Goal: Task Accomplishment & Management: Complete application form

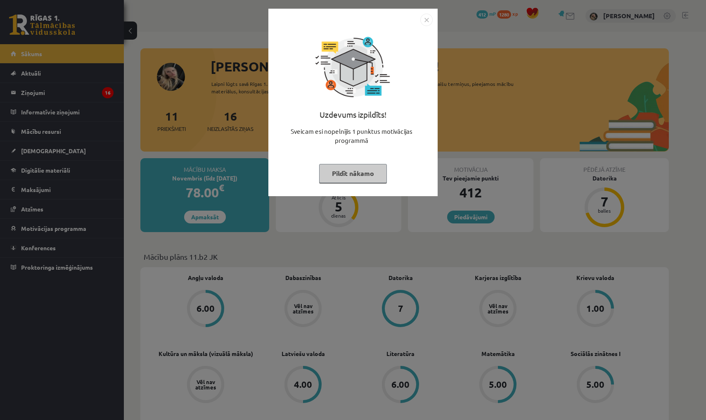
click at [377, 178] on button "Pildīt nākamo" at bounding box center [353, 173] width 68 height 19
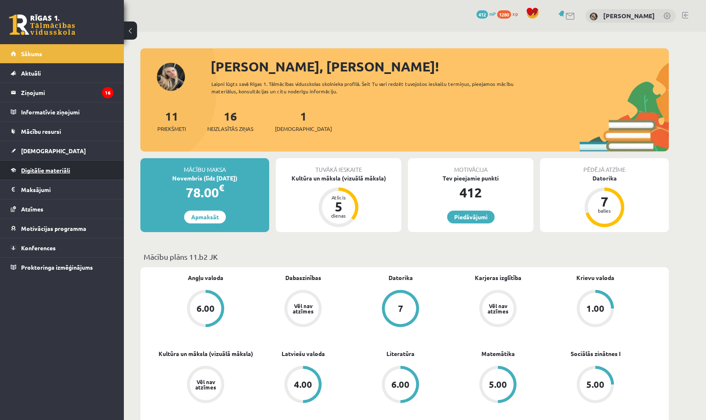
click at [52, 172] on span "Digitālie materiāli" at bounding box center [45, 169] width 49 height 7
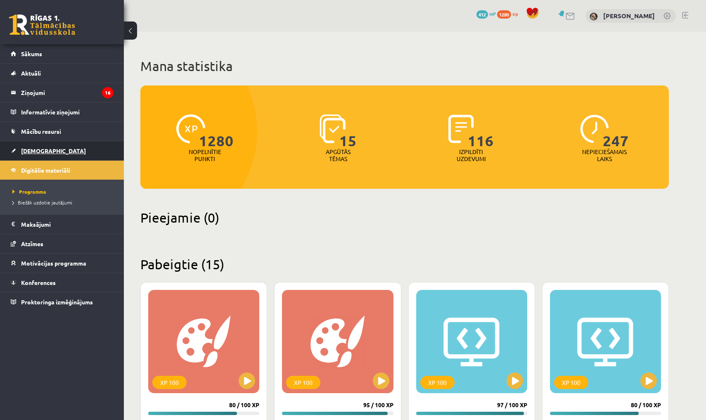
click at [43, 147] on span "[DEMOGRAPHIC_DATA]" at bounding box center [53, 150] width 65 height 7
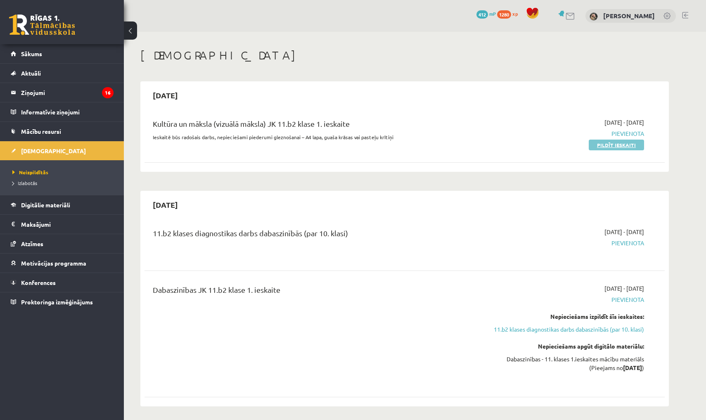
click at [623, 146] on link "Pildīt ieskaiti" at bounding box center [616, 145] width 55 height 11
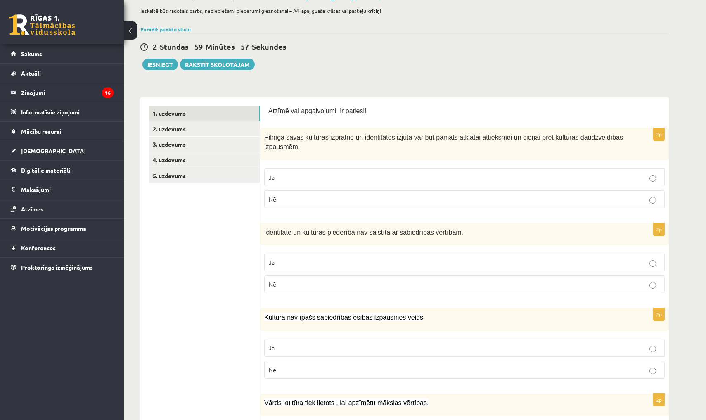
scroll to position [58, 0]
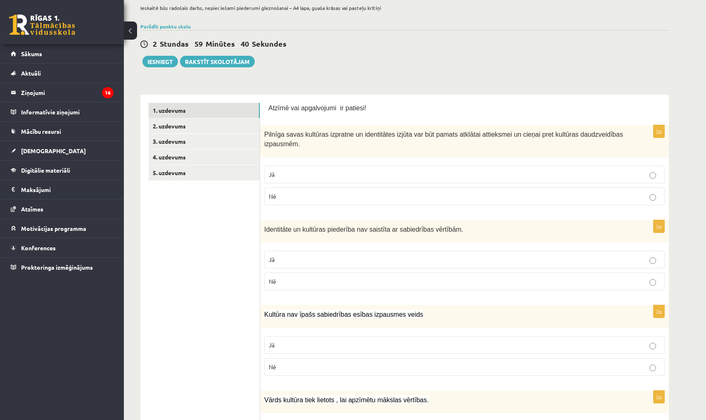
click at [333, 170] on p "Jā" at bounding box center [465, 174] width 392 height 9
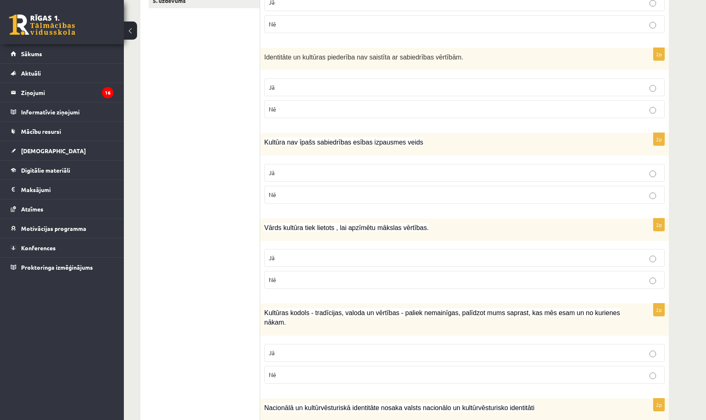
scroll to position [231, 0]
click at [291, 105] on p "Nē" at bounding box center [465, 108] width 392 height 9
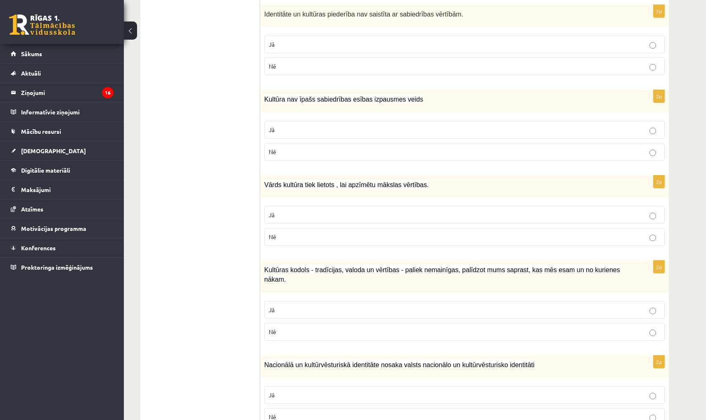
scroll to position [273, 0]
click at [285, 149] on p "Nē" at bounding box center [465, 151] width 392 height 9
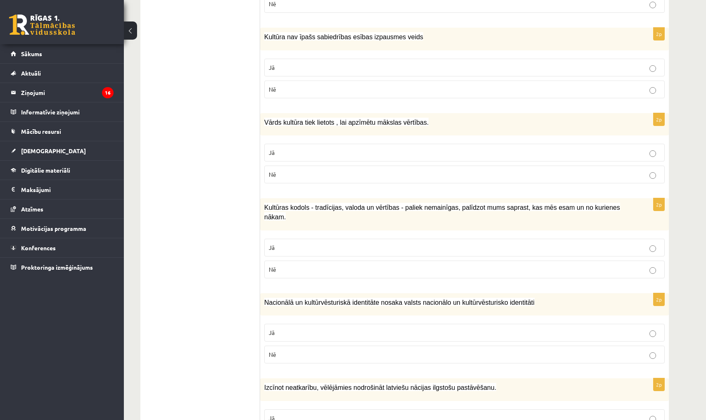
scroll to position [337, 0]
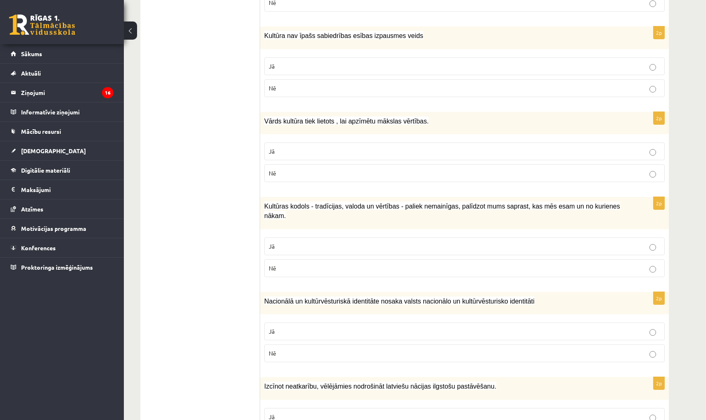
click at [299, 147] on p "Jā" at bounding box center [465, 151] width 392 height 9
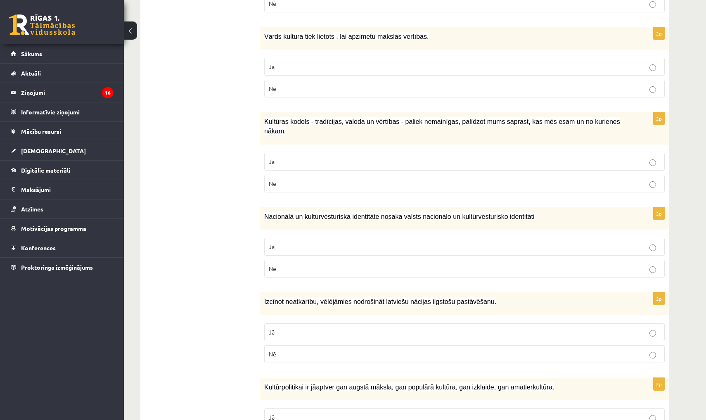
scroll to position [423, 0]
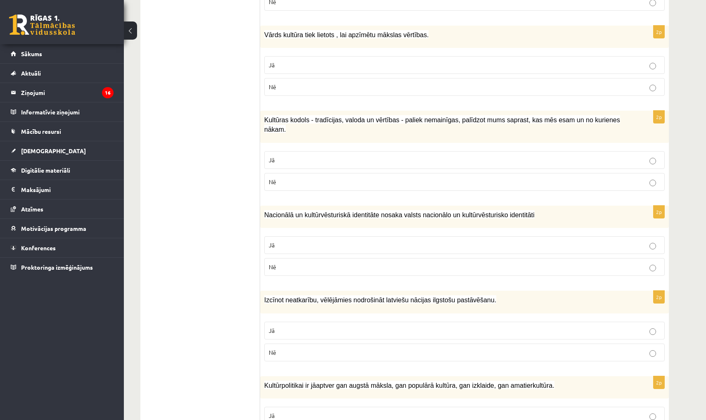
click at [307, 159] on p "Jā" at bounding box center [465, 160] width 392 height 9
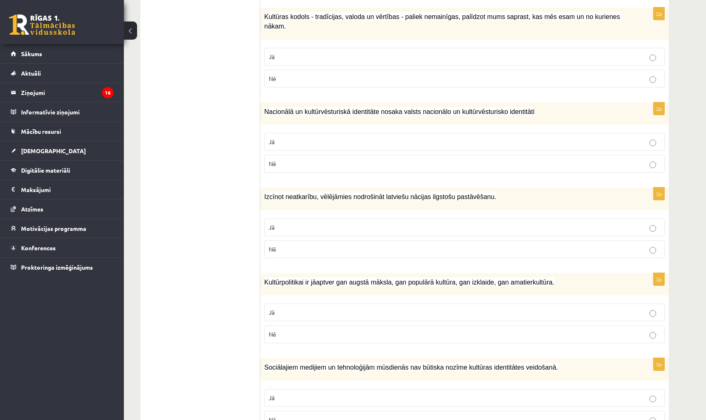
scroll to position [527, 0]
click at [346, 135] on label "Jā" at bounding box center [464, 142] width 401 height 18
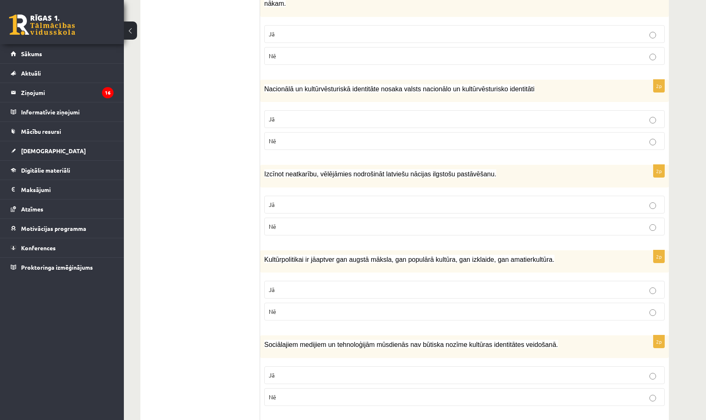
scroll to position [549, 0]
click at [283, 206] on p "Jā" at bounding box center [465, 205] width 392 height 9
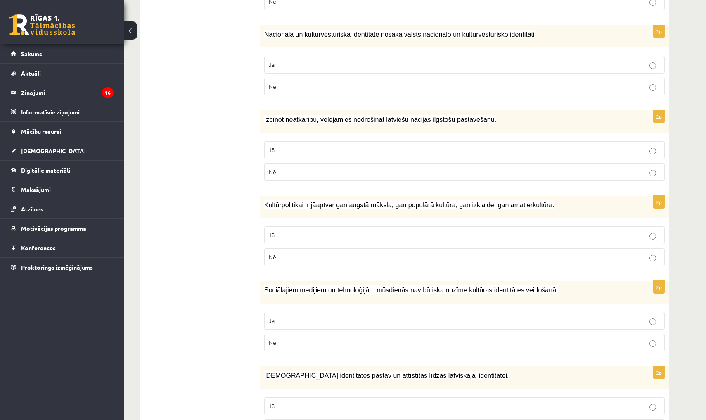
scroll to position [613, 0]
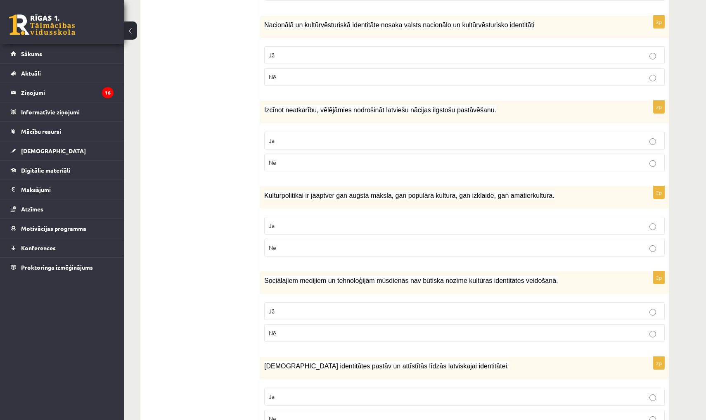
click at [280, 225] on p "Jā" at bounding box center [465, 225] width 392 height 9
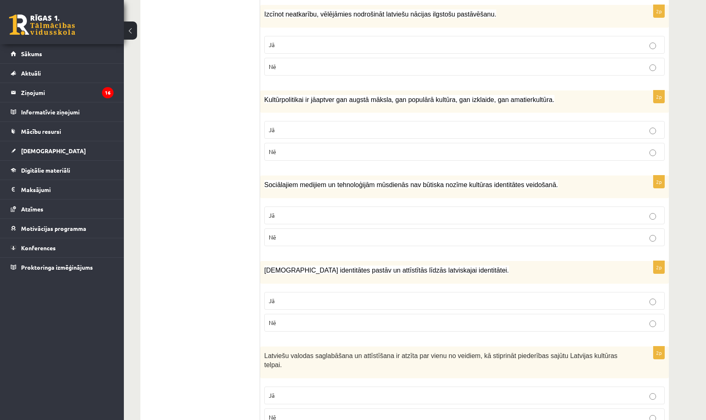
scroll to position [710, 0]
click at [286, 238] on label "Nē" at bounding box center [464, 237] width 401 height 18
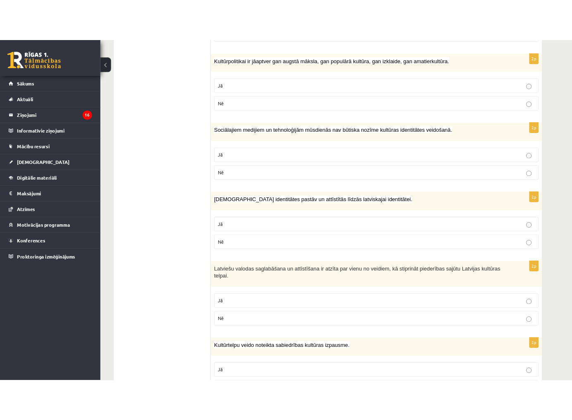
scroll to position [784, 0]
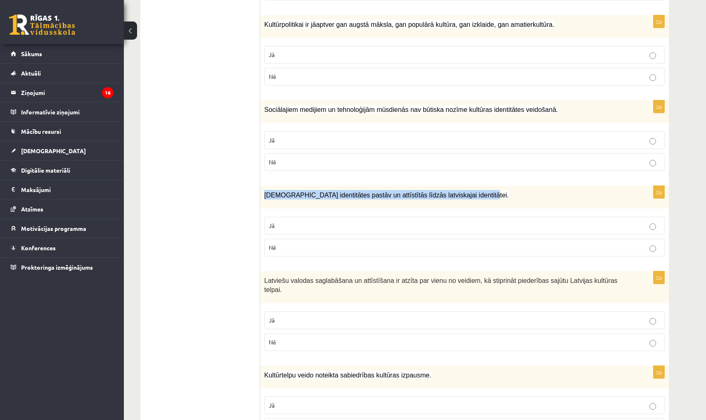
drag, startPoint x: 264, startPoint y: 192, endPoint x: 468, endPoint y: 198, distance: 203.3
click at [468, 198] on div "Mazākumtautību identitātes pastāv un attīstītās līdzās latviskajai identitātei." at bounding box center [464, 197] width 409 height 23
copy span "Mazākumtautību identitātes pastāv un attīstītās līdzās latviskajai identitātei."
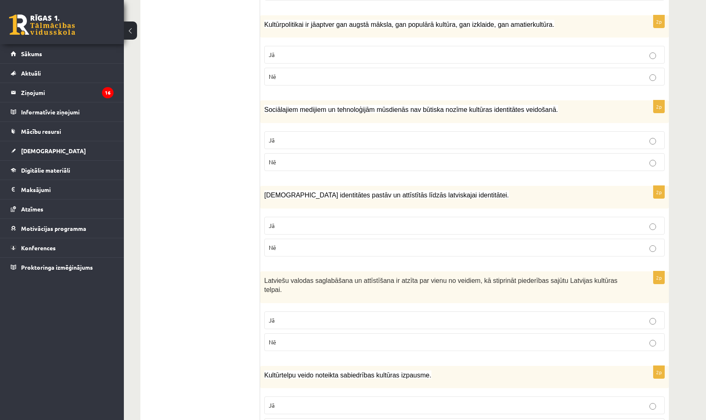
click at [209, 202] on ul "1. uzdevums 2. uzdevums 3. uzdevums 4. uzdevums 5. uzdevums" at bounding box center [205, 38] width 112 height 1322
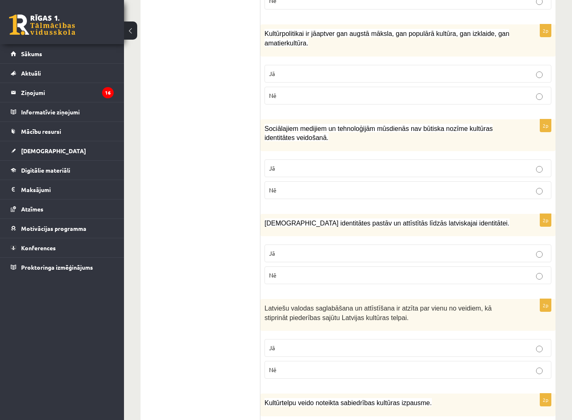
click at [312, 249] on p "Jā" at bounding box center [408, 253] width 278 height 9
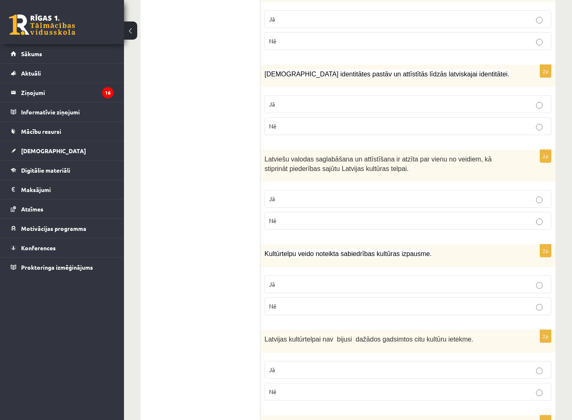
scroll to position [934, 0]
click at [291, 194] on p "Jā" at bounding box center [408, 198] width 278 height 9
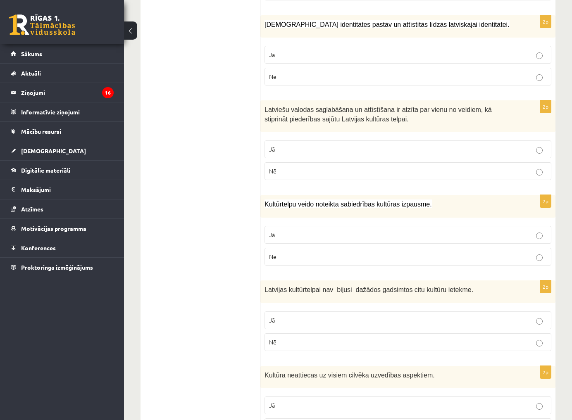
scroll to position [985, 0]
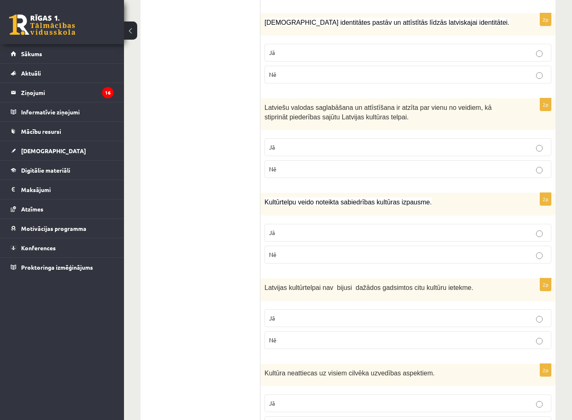
click at [285, 228] on p "Jā" at bounding box center [408, 232] width 278 height 9
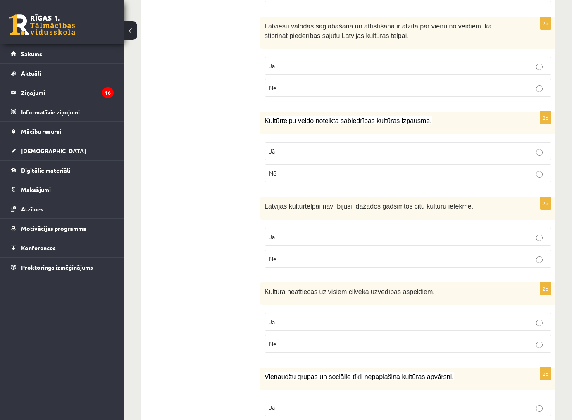
scroll to position [1080, 0]
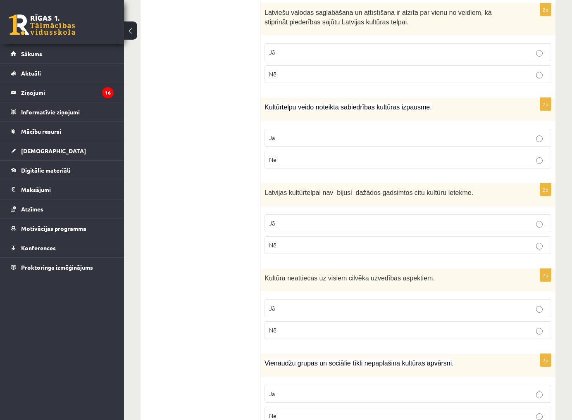
click at [332, 236] on label "Nē" at bounding box center [407, 245] width 287 height 18
click at [281, 304] on p "Jā" at bounding box center [408, 308] width 278 height 9
click at [283, 327] on p "Nē" at bounding box center [408, 330] width 278 height 9
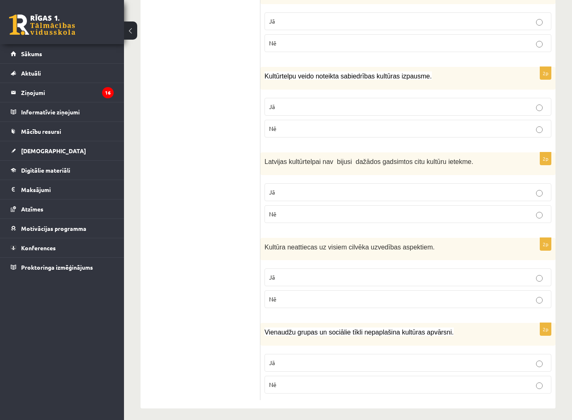
scroll to position [1110, 0]
click at [287, 381] on p "Nē" at bounding box center [408, 385] width 278 height 9
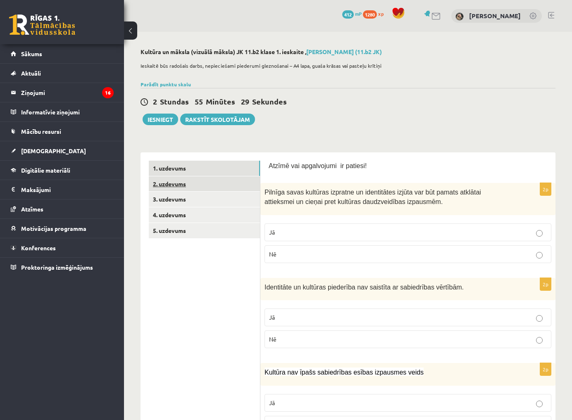
scroll to position [0, 0]
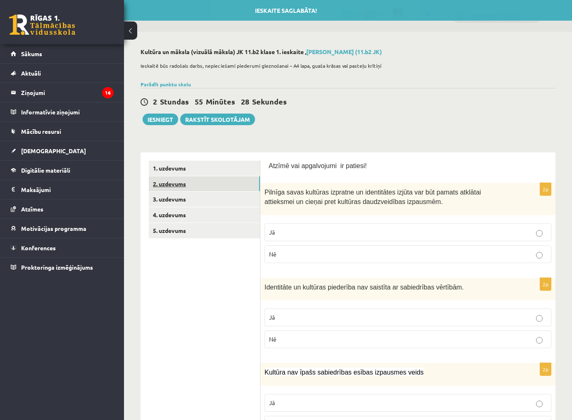
click at [187, 182] on link "2. uzdevums" at bounding box center [204, 183] width 111 height 15
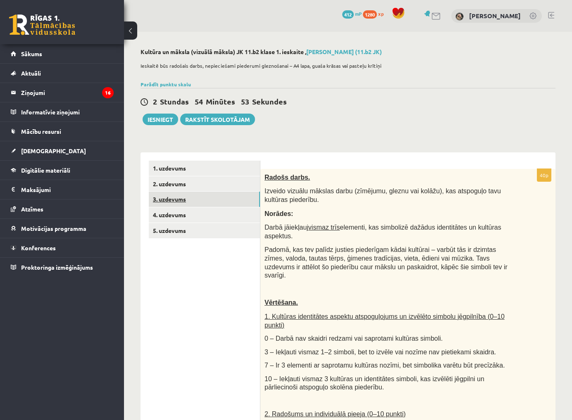
click at [172, 197] on link "3. uzdevums" at bounding box center [204, 199] width 111 height 15
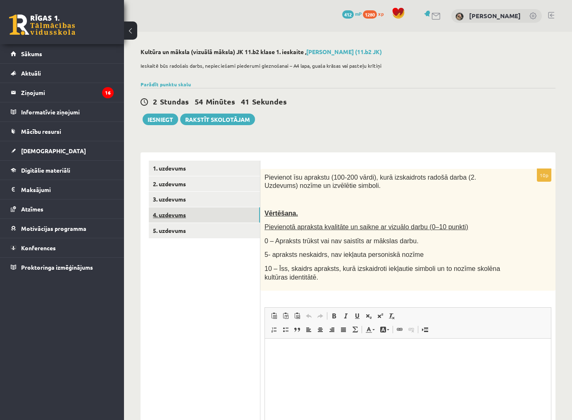
click at [173, 213] on link "4. uzdevums" at bounding box center [204, 214] width 111 height 15
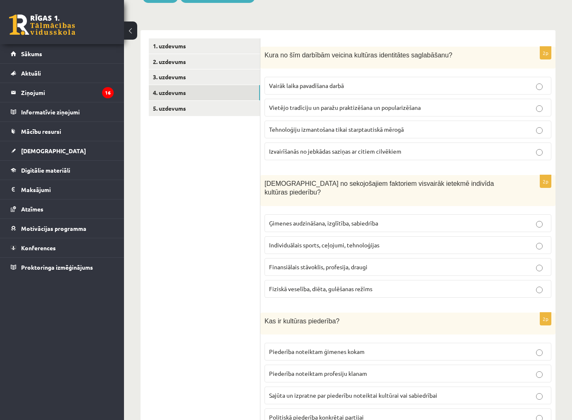
scroll to position [122, 0]
click at [358, 109] on span "Vietējo tradīciju un paražu praktizēšana un popularizēšana" at bounding box center [345, 107] width 152 height 7
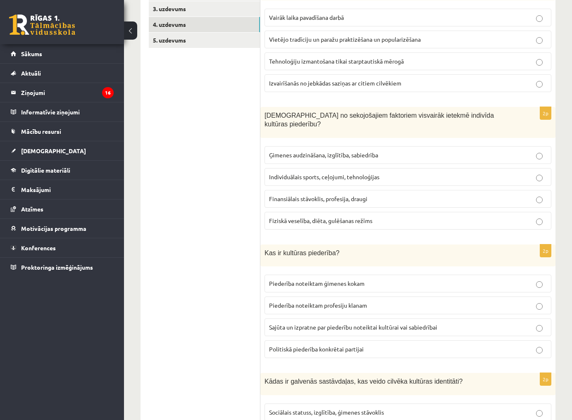
scroll to position [216, 0]
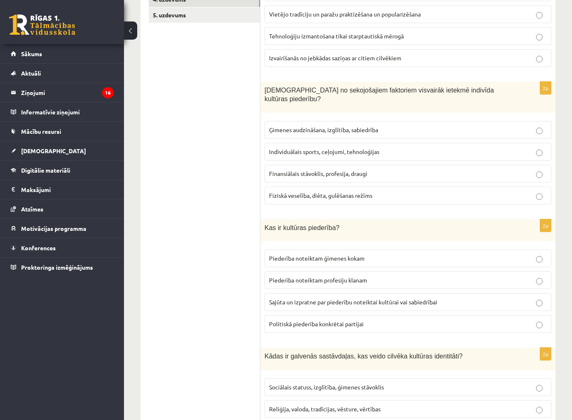
click at [300, 126] on span "Ģimenes audzināšana, izglītība, sabiedrība" at bounding box center [323, 129] width 109 height 7
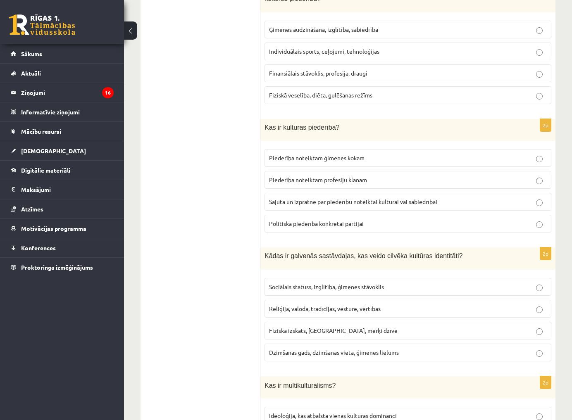
scroll to position [318, 0]
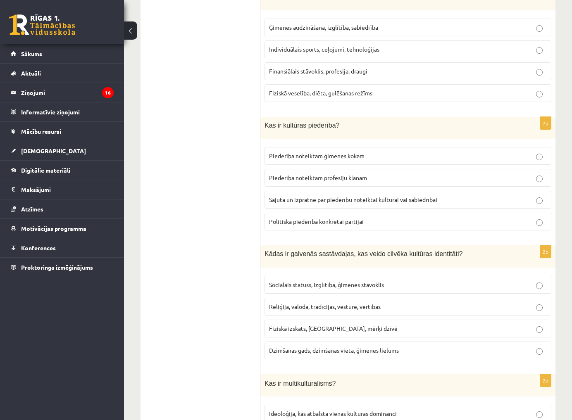
click at [327, 196] on span "Sajūta un izpratne par piederību noteiktai kultūrai vai sabiedrībai" at bounding box center [353, 199] width 168 height 7
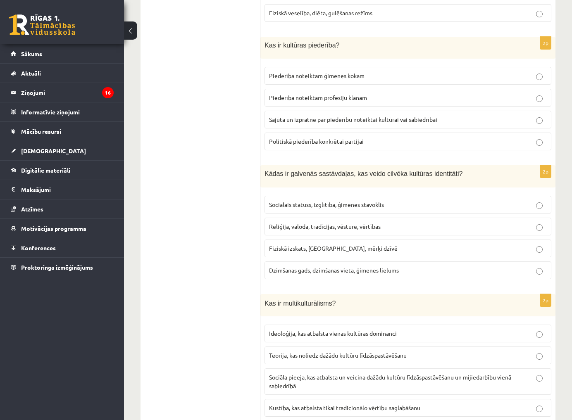
scroll to position [409, 0]
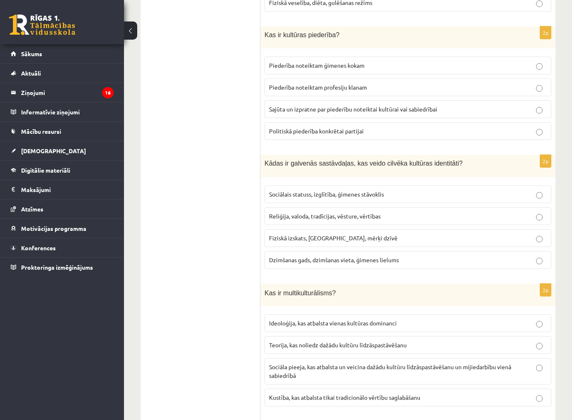
click at [371, 212] on span "Reliģija, valoda, tradīcijas, vēsture, vērtības" at bounding box center [325, 215] width 112 height 7
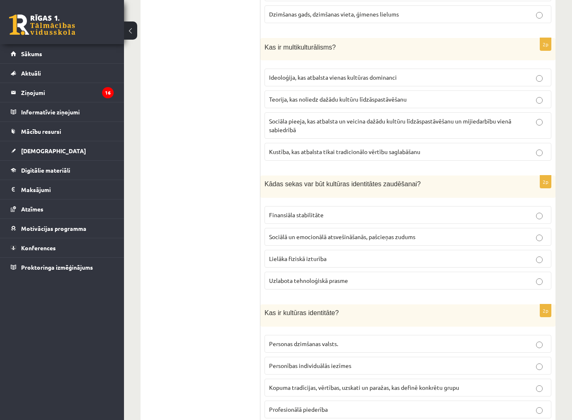
scroll to position [656, 0]
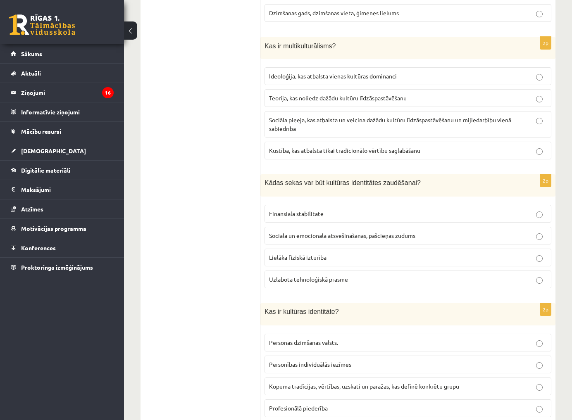
click at [306, 118] on p "Sociāla pieeja, kas atbalsta un veicina dažādu kultūru līdzāspastāvēšanu un mij…" at bounding box center [408, 124] width 278 height 17
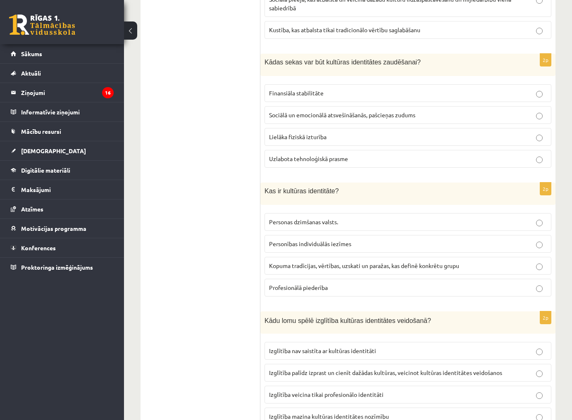
scroll to position [776, 0]
click at [336, 111] on span "Sociālā un emocionālā atsvešināšanās, pašcieņas zudums" at bounding box center [342, 114] width 146 height 7
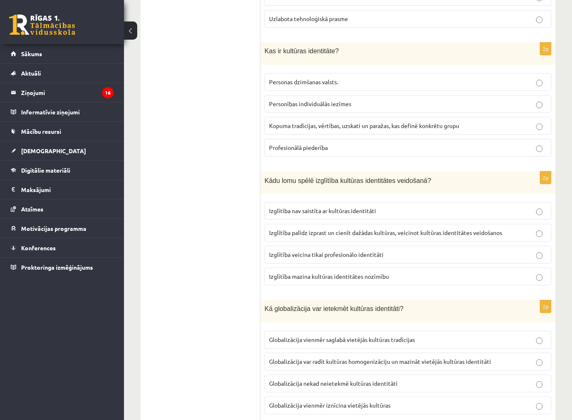
scroll to position [919, 0]
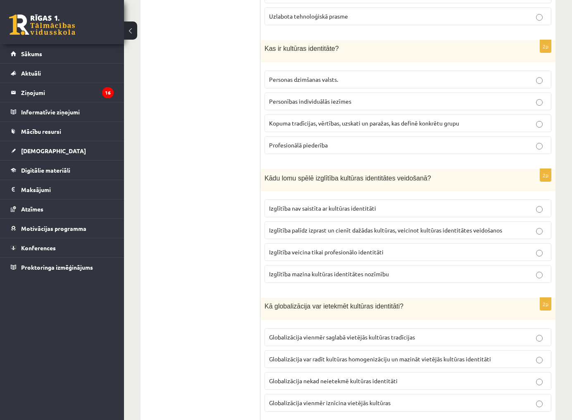
click at [318, 119] on span "Kopuma tradīcijas, vērtības, uzskati un paražas, kas definē konkrētu grupu" at bounding box center [364, 122] width 190 height 7
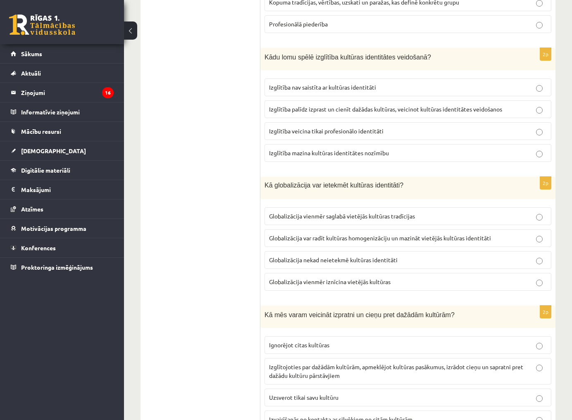
scroll to position [1040, 0]
click at [352, 105] on span "Izglītība palīdz izprast un cienīt dažādas kultūras, veicinot kultūras identitā…" at bounding box center [385, 108] width 233 height 7
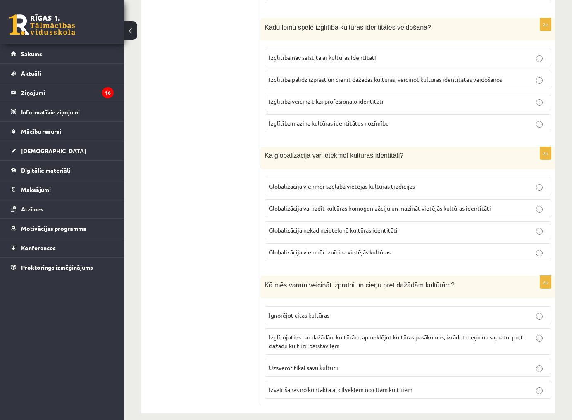
scroll to position [1069, 0]
click at [292, 205] on span "Globalizācija var radīt kultūras homogenizāciju un mazināt vietējās kultūras id…" at bounding box center [380, 208] width 222 height 7
click at [311, 334] on span "Izglītojoties par dažādām kultūrām, apmeklējot kultūras pasākumus, izrādot cieņ…" at bounding box center [396, 342] width 254 height 16
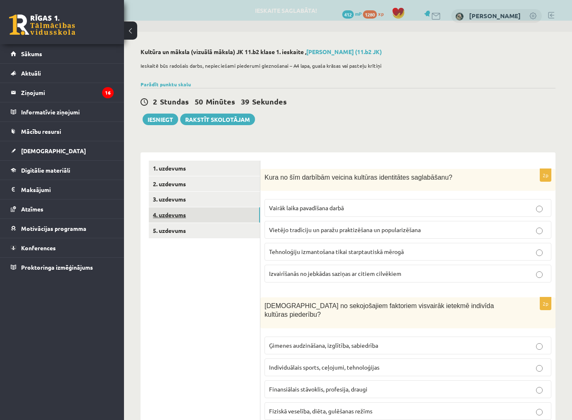
scroll to position [0, 0]
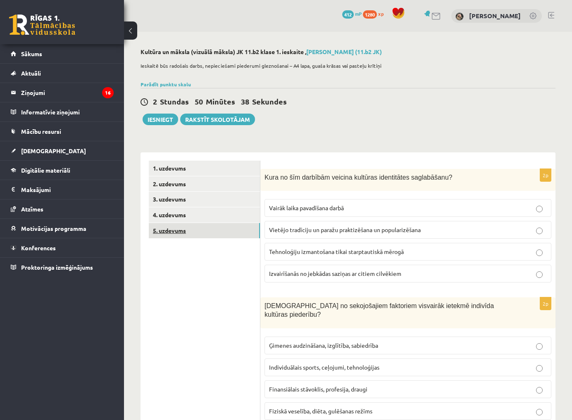
click at [175, 227] on link "5. uzdevums" at bounding box center [204, 230] width 111 height 15
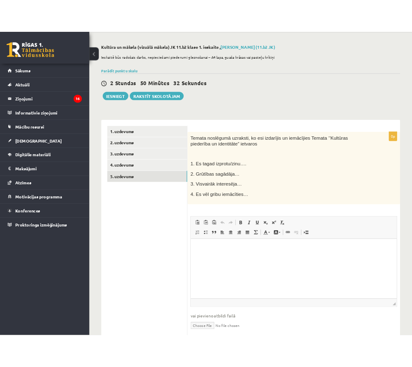
scroll to position [30, 0]
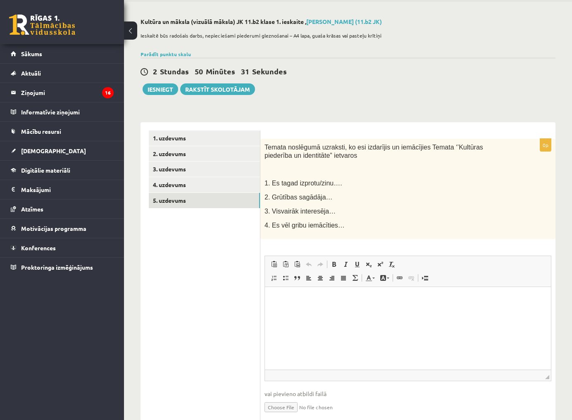
click at [280, 297] on p "Rich Text Editor, wiswyg-editor-user-answer-47433779064180" at bounding box center [407, 299] width 269 height 9
click at [393, 307] on html "**********" at bounding box center [408, 299] width 286 height 25
click at [392, 299] on p "**********" at bounding box center [407, 299] width 269 height 8
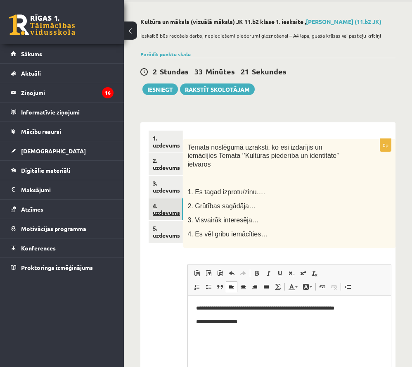
click at [177, 206] on link "4. uzdevums" at bounding box center [166, 209] width 34 height 22
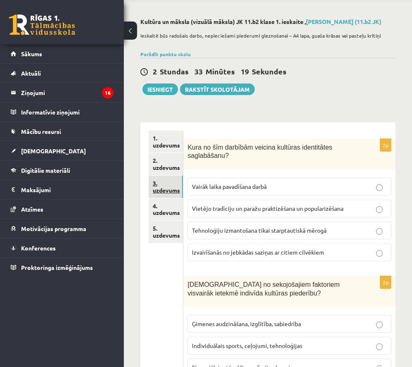
click at [171, 181] on link "3. uzdevums" at bounding box center [166, 187] width 34 height 22
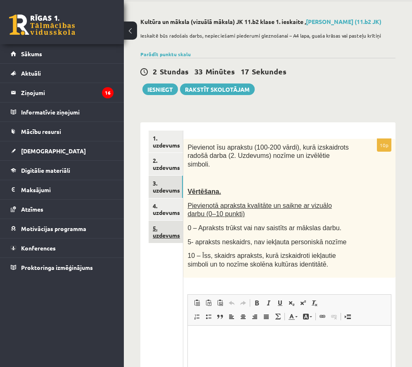
scroll to position [0, 0]
click at [169, 229] on link "5. uzdevums" at bounding box center [166, 232] width 34 height 22
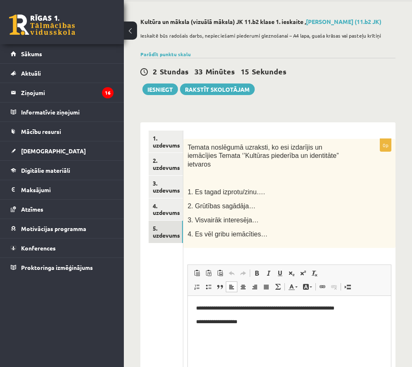
click at [256, 325] on p "**********" at bounding box center [289, 321] width 186 height 8
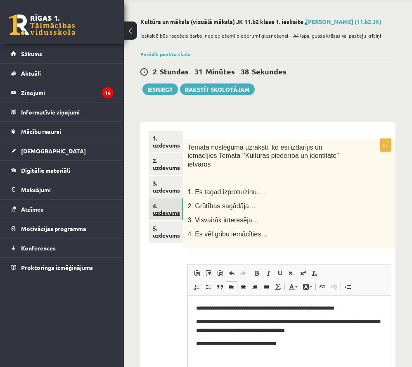
click at [172, 206] on link "4. uzdevums" at bounding box center [166, 209] width 34 height 22
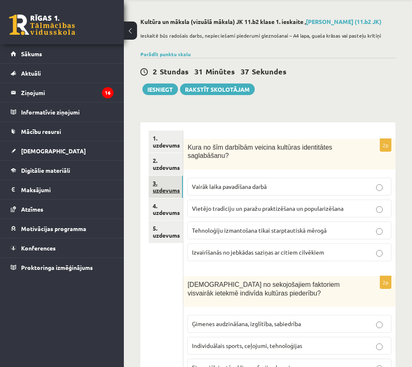
click at [173, 182] on link "3. uzdevums" at bounding box center [166, 187] width 34 height 22
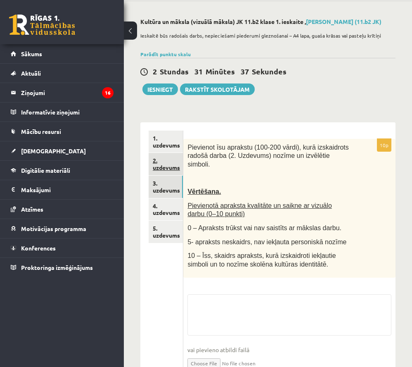
click at [175, 157] on link "2. uzdevums" at bounding box center [166, 164] width 34 height 22
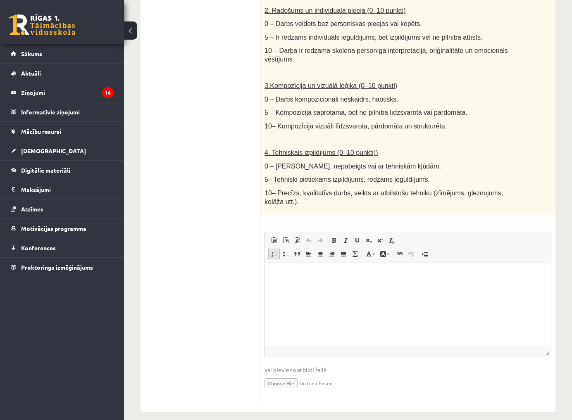
scroll to position [403, 0]
click at [279, 375] on input "file" at bounding box center [407, 383] width 287 height 17
type input "**********"
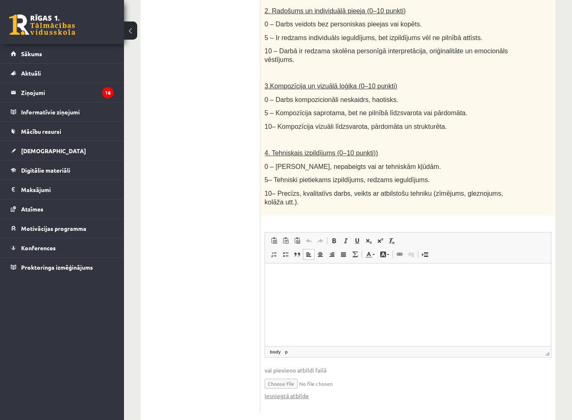
click at [305, 280] on html at bounding box center [408, 276] width 286 height 25
click at [294, 289] on html at bounding box center [408, 276] width 286 height 25
click at [319, 289] on html at bounding box center [408, 276] width 286 height 25
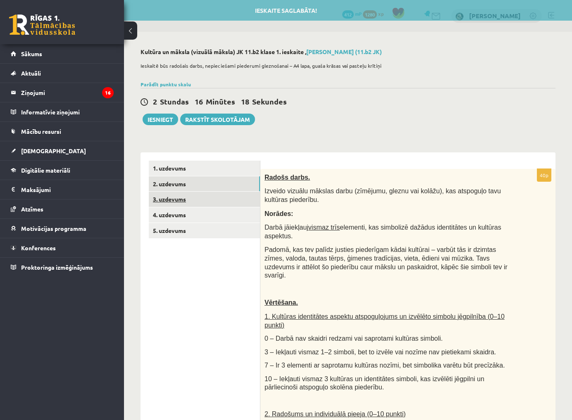
scroll to position [0, 0]
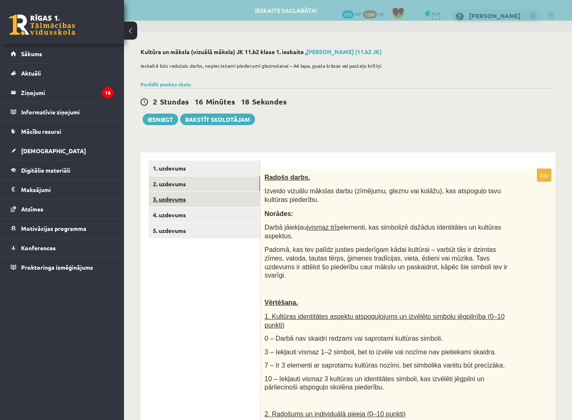
click at [172, 202] on link "3. uzdevums" at bounding box center [204, 199] width 111 height 15
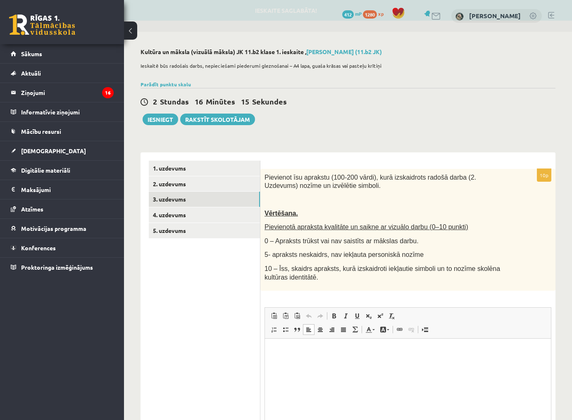
click at [316, 363] on html at bounding box center [408, 351] width 286 height 25
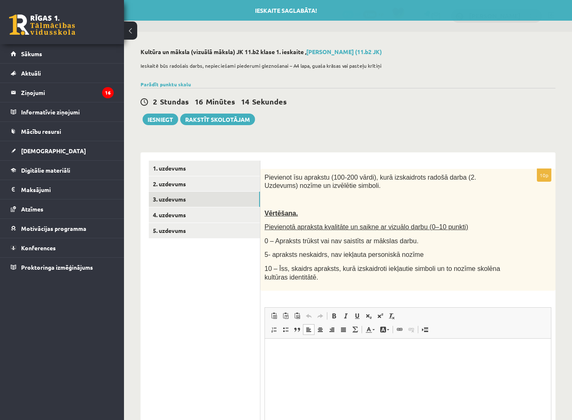
click at [288, 349] on p "Rich Text Editor, wiswyg-editor-user-answer-47433987512820" at bounding box center [407, 351] width 269 height 9
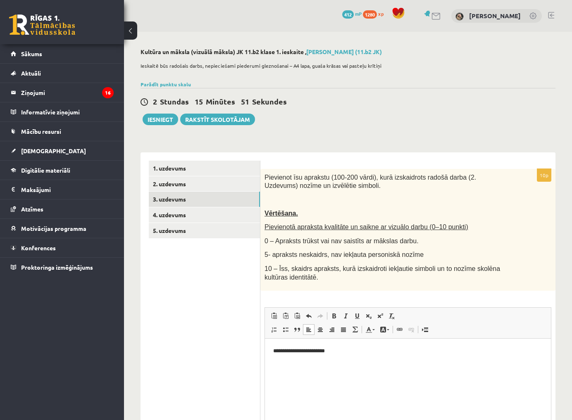
click at [347, 357] on html "**********" at bounding box center [408, 351] width 286 height 25
click at [343, 348] on p "**********" at bounding box center [407, 351] width 269 height 8
click at [205, 186] on link "2. uzdevums" at bounding box center [204, 183] width 111 height 15
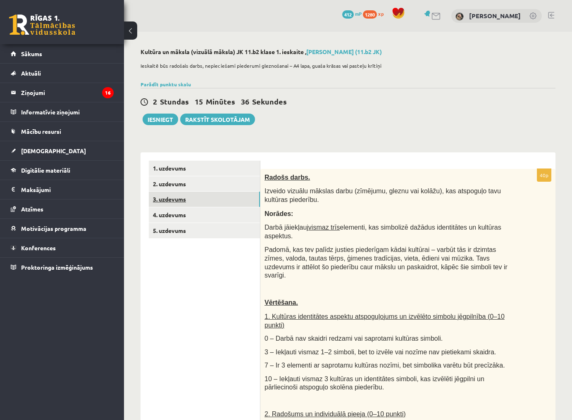
click at [201, 199] on link "3. uzdevums" at bounding box center [204, 199] width 111 height 15
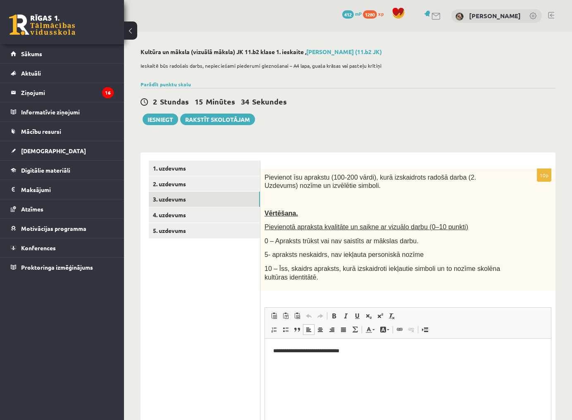
click at [371, 354] on p "**********" at bounding box center [407, 351] width 269 height 8
click at [352, 353] on p "**********" at bounding box center [407, 351] width 269 height 8
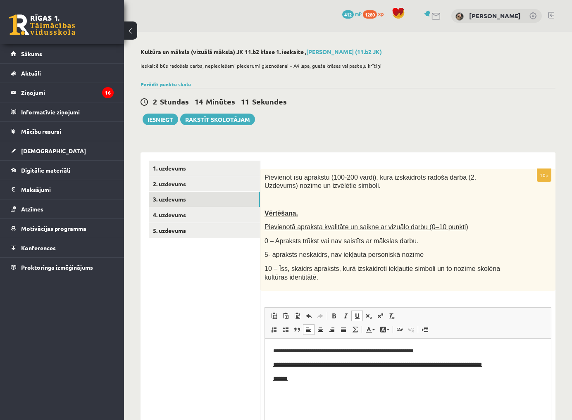
click at [520, 360] on body "**********" at bounding box center [407, 365] width 269 height 36
click at [482, 365] on u "**********" at bounding box center [377, 364] width 209 height 5
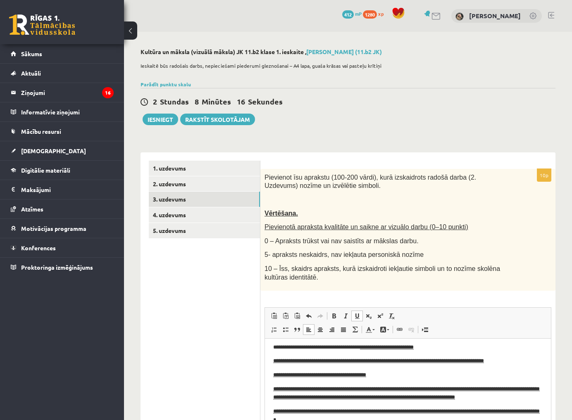
scroll to position [17, 0]
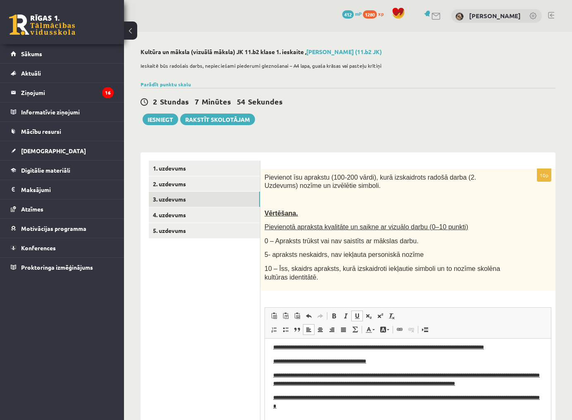
click at [287, 416] on p "Rich Text Editor, wiswyg-editor-user-answer-47433804472080" at bounding box center [407, 420] width 269 height 9
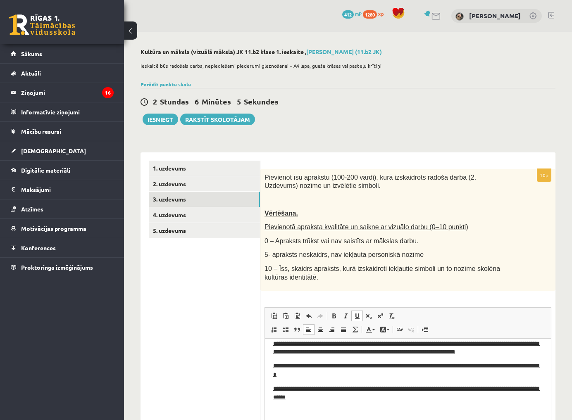
scroll to position [49, 0]
click at [317, 376] on p "**********" at bounding box center [407, 370] width 269 height 17
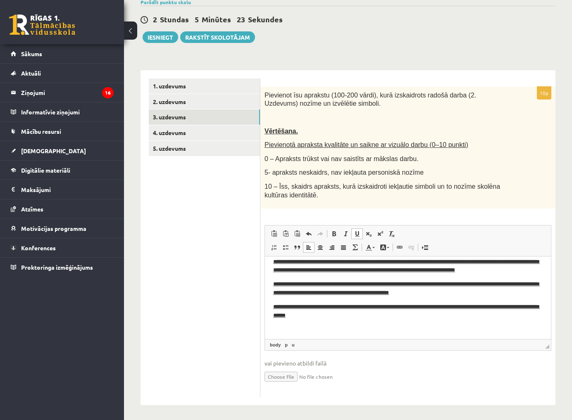
scroll to position [82, 0]
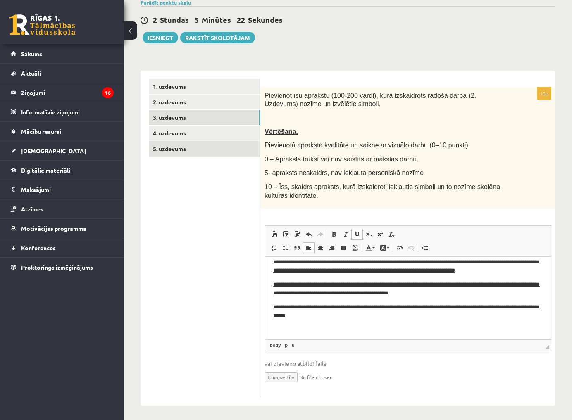
click at [184, 146] on link "5. uzdevums" at bounding box center [204, 148] width 111 height 15
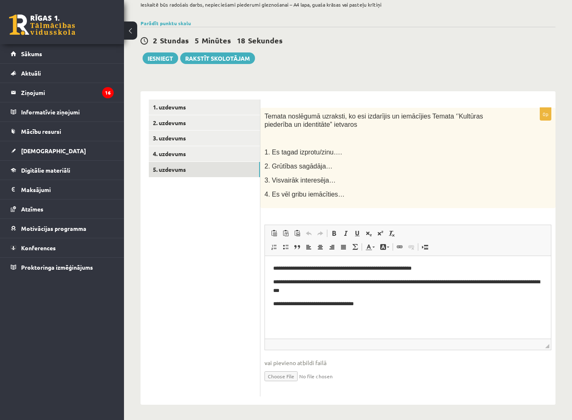
scroll to position [61, 0]
click at [223, 154] on link "4. uzdevums" at bounding box center [204, 154] width 111 height 15
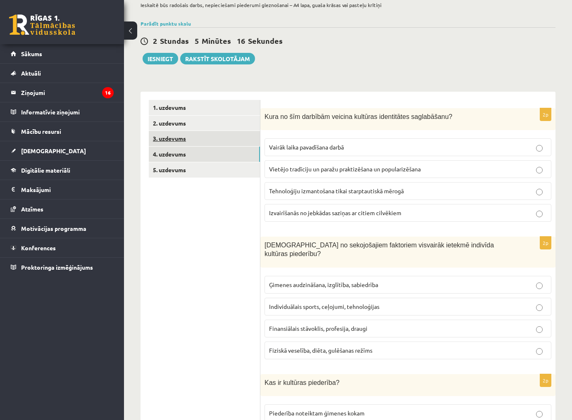
click at [206, 140] on link "3. uzdevums" at bounding box center [204, 138] width 111 height 15
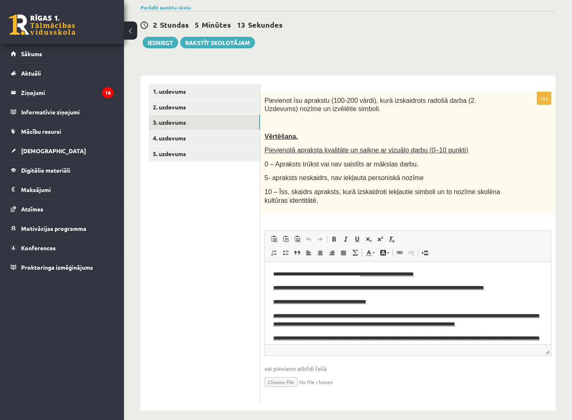
scroll to position [79, 0]
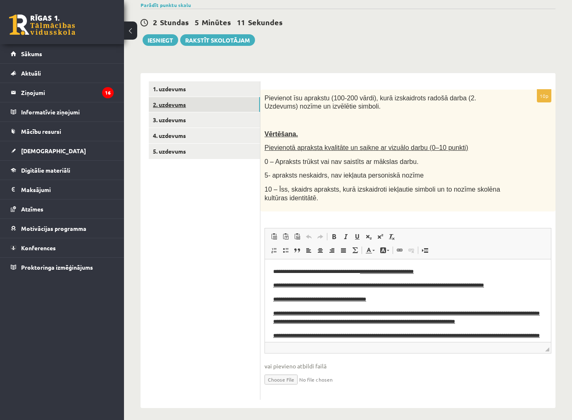
click at [206, 105] on link "2. uzdevums" at bounding box center [204, 104] width 111 height 15
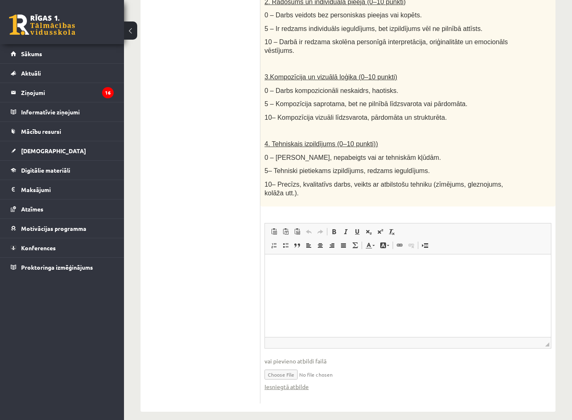
scroll to position [412, 0]
click at [281, 383] on link "Iesniegtā atbilde" at bounding box center [286, 387] width 44 height 9
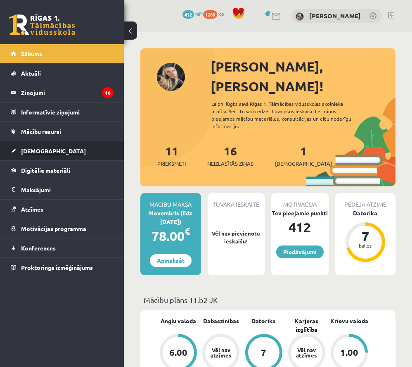
click at [41, 148] on span "[DEMOGRAPHIC_DATA]" at bounding box center [53, 150] width 65 height 7
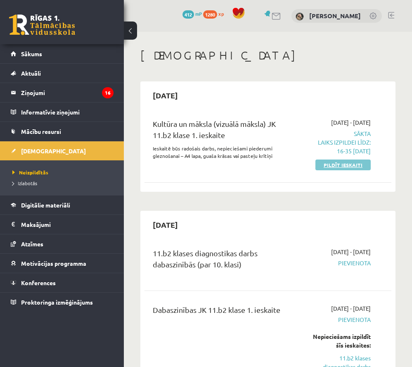
click at [354, 164] on link "Pildīt ieskaiti" at bounding box center [343, 164] width 55 height 11
click at [337, 145] on p "Laiks izpildei līdz: 16-35 11-10-2025" at bounding box center [339, 146] width 64 height 17
click at [332, 166] on link "Pildīt ieskaiti" at bounding box center [343, 164] width 55 height 11
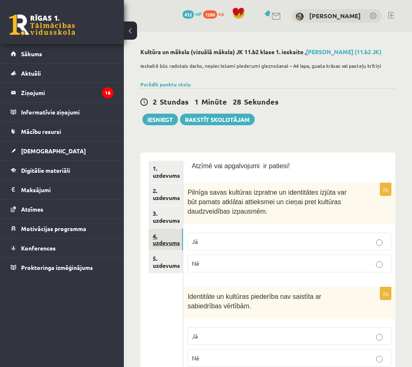
click at [171, 231] on link "4. uzdevums" at bounding box center [166, 239] width 34 height 22
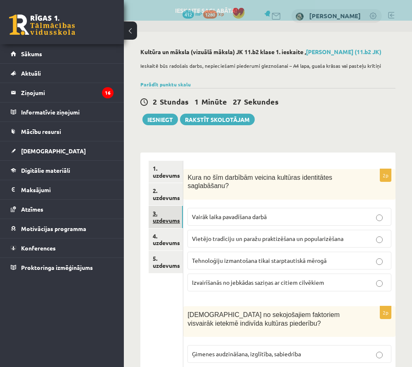
click at [173, 214] on link "3. uzdevums" at bounding box center [166, 217] width 34 height 22
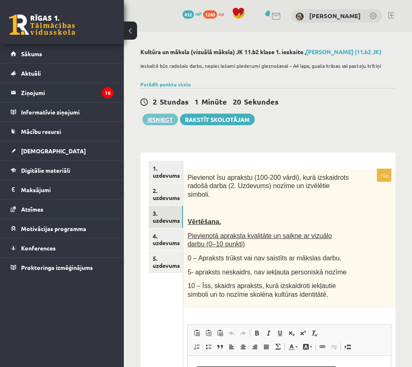
click at [166, 119] on button "Iesniegt" at bounding box center [161, 120] width 36 height 12
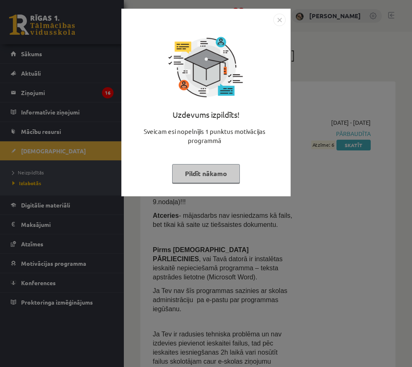
click at [230, 169] on button "Pildīt nākamo" at bounding box center [206, 173] width 68 height 19
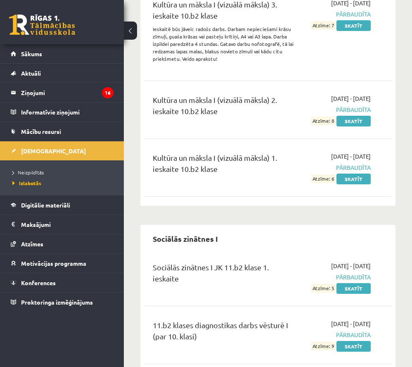
scroll to position [1892, 0]
click at [38, 169] on link "Neizpildītās" at bounding box center [63, 172] width 103 height 7
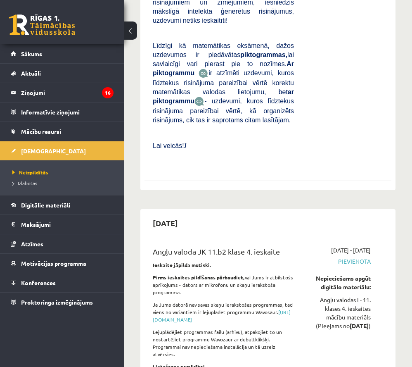
scroll to position [3323, 0]
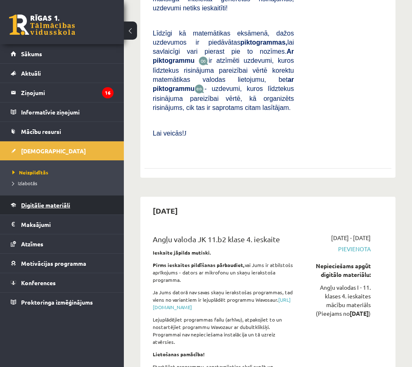
click at [51, 206] on span "Digitālie materiāli" at bounding box center [45, 204] width 49 height 7
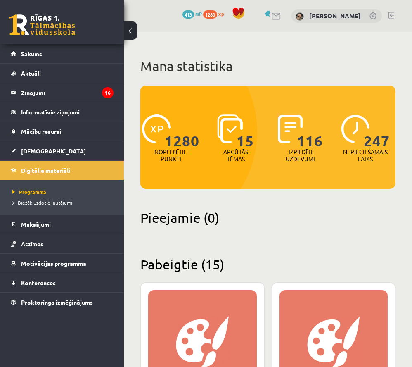
click at [166, 131] on span "1280" at bounding box center [182, 131] width 35 height 34
click at [247, 132] on span "15" at bounding box center [245, 131] width 17 height 34
click at [301, 130] on span "116" at bounding box center [310, 131] width 26 height 34
click at [355, 131] on img at bounding box center [355, 128] width 29 height 29
click at [203, 13] on span "1280" at bounding box center [210, 14] width 14 height 8
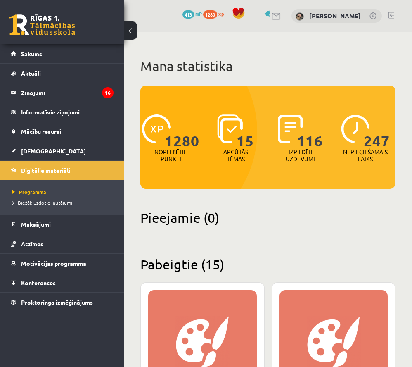
click at [183, 11] on span "413" at bounding box center [189, 14] width 12 height 8
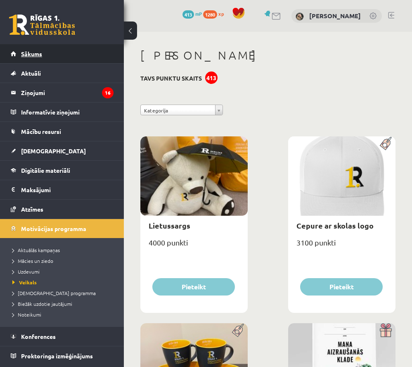
click at [15, 52] on link "Sākums" at bounding box center [62, 53] width 103 height 19
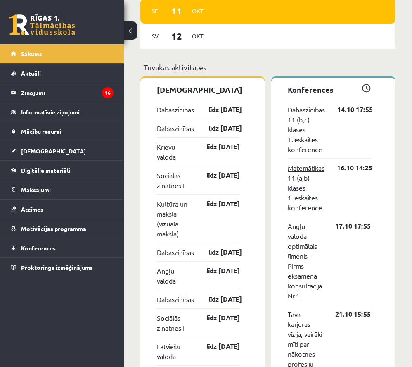
scroll to position [732, 0]
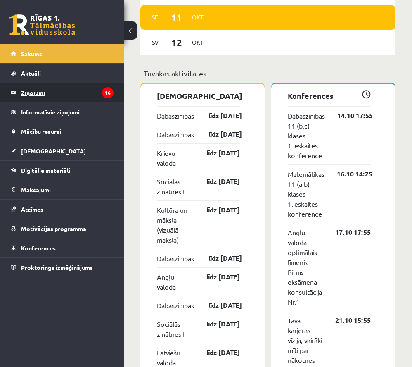
click at [67, 94] on legend "Ziņojumi 16" at bounding box center [67, 92] width 93 height 19
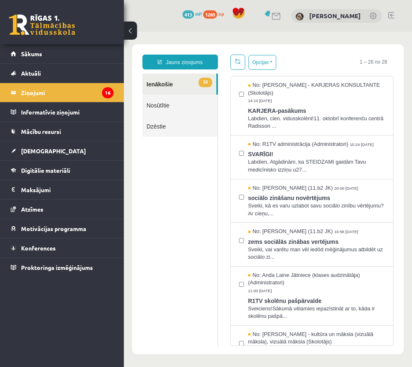
click at [395, 14] on div "0 Dāvanas 413 mP 1280 xp [PERSON_NAME]" at bounding box center [268, 16] width 288 height 32
click at [392, 14] on link at bounding box center [391, 15] width 6 height 7
